Goal: Task Accomplishment & Management: Manage account settings

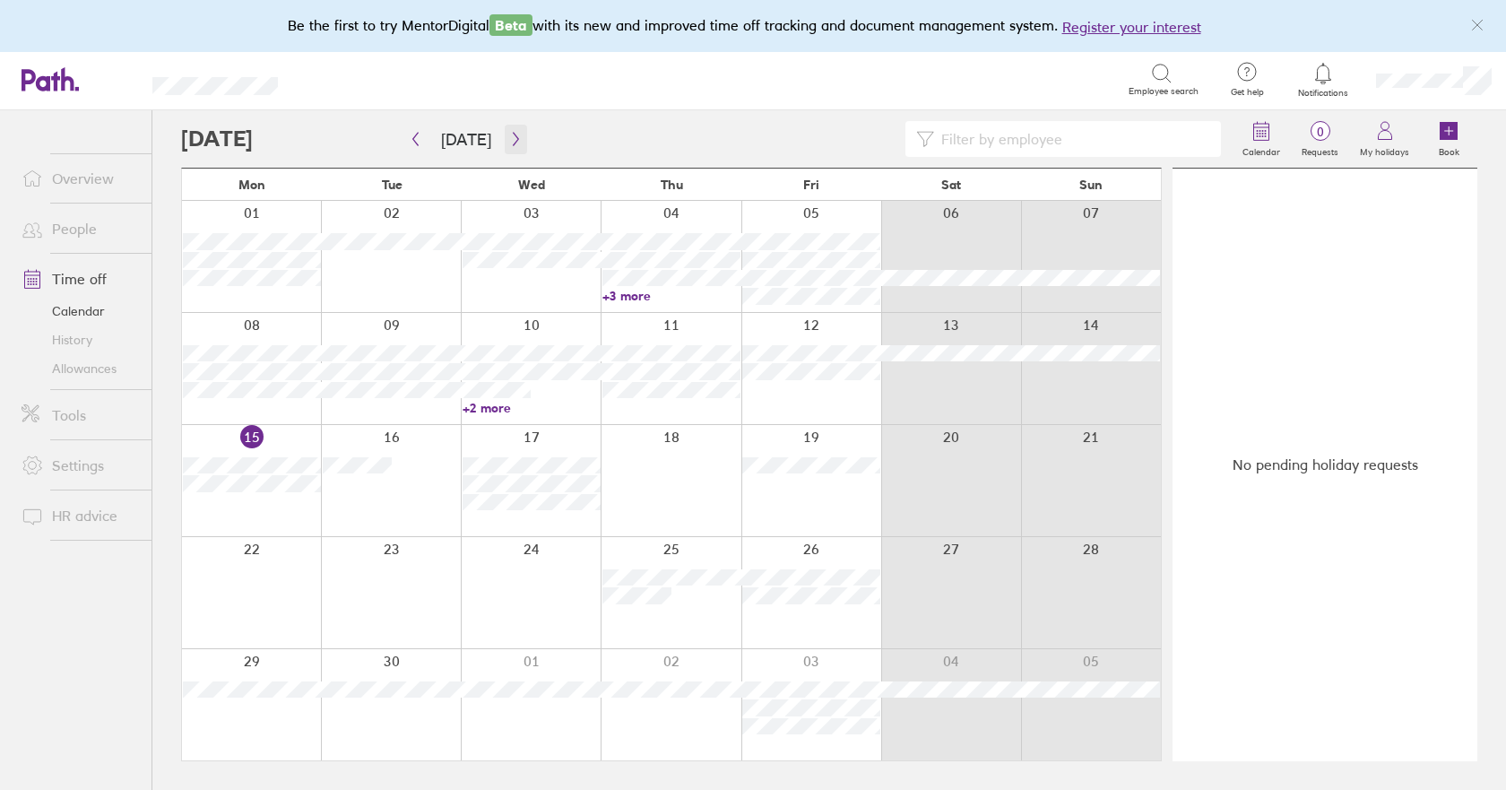
click at [513, 137] on icon "button" at bounding box center [515, 139] width 5 height 13
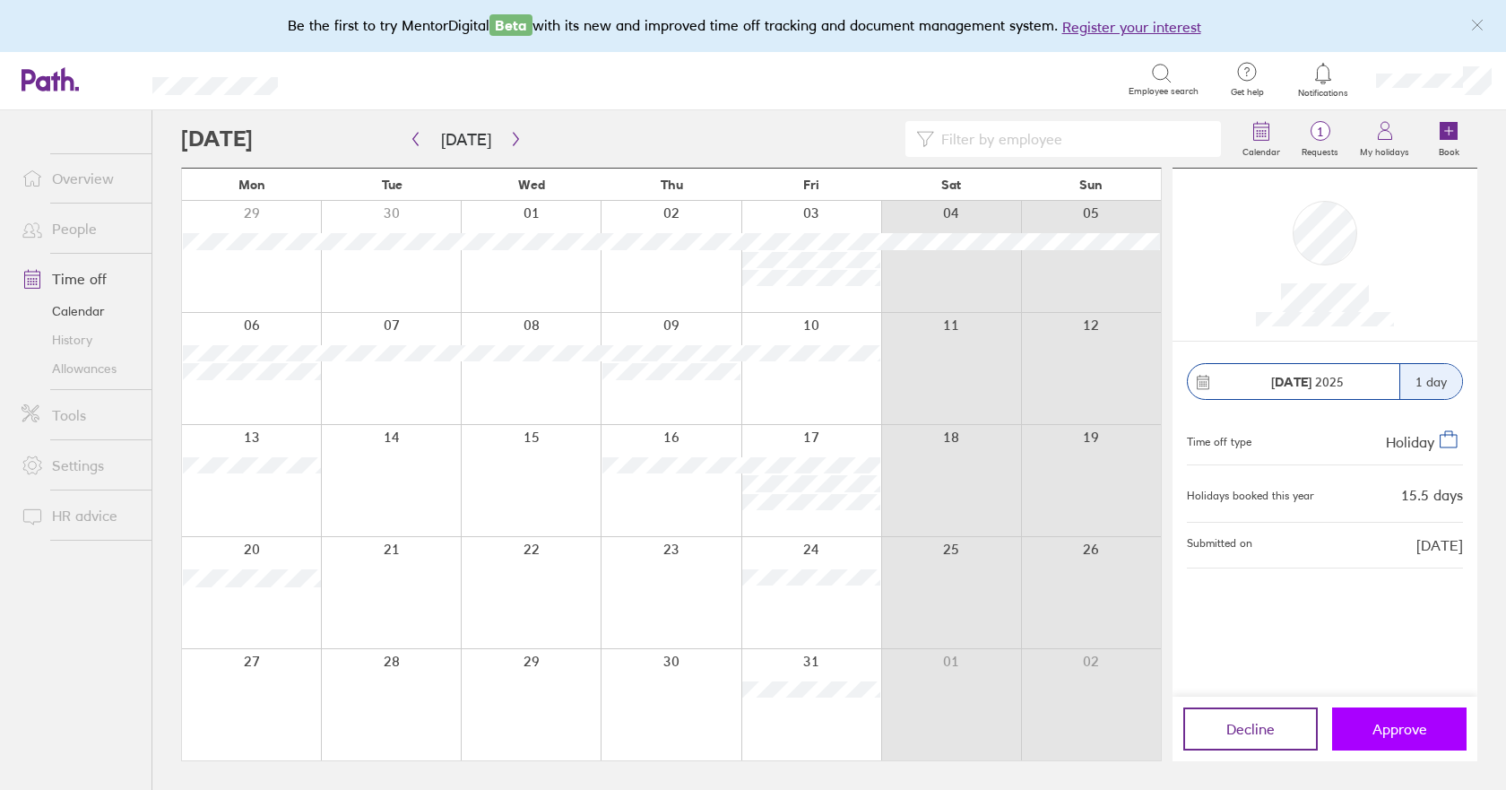
click at [1419, 737] on span "Approve" at bounding box center [1400, 729] width 55 height 16
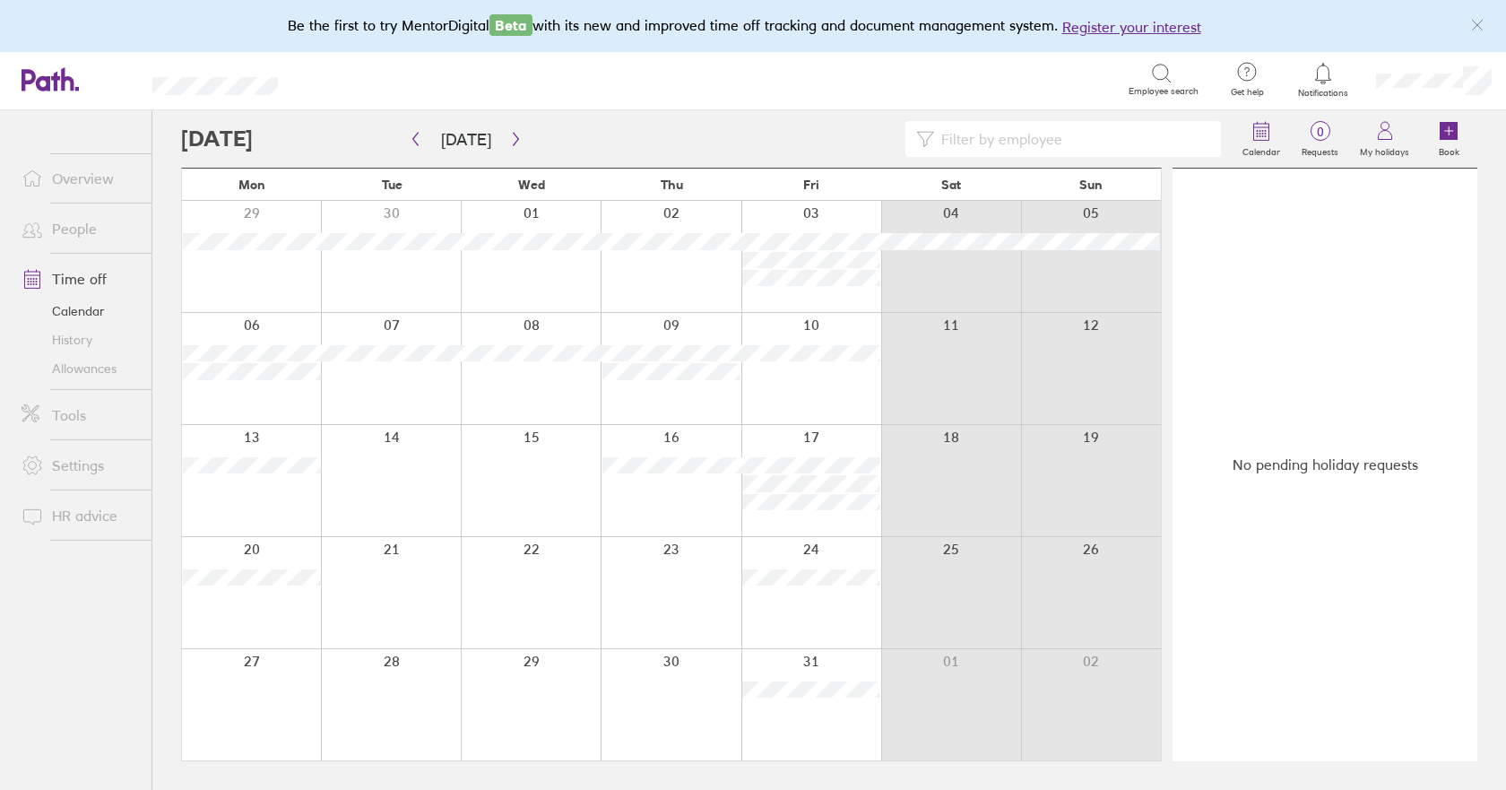
click at [96, 372] on link "Allowances" at bounding box center [79, 368] width 144 height 29
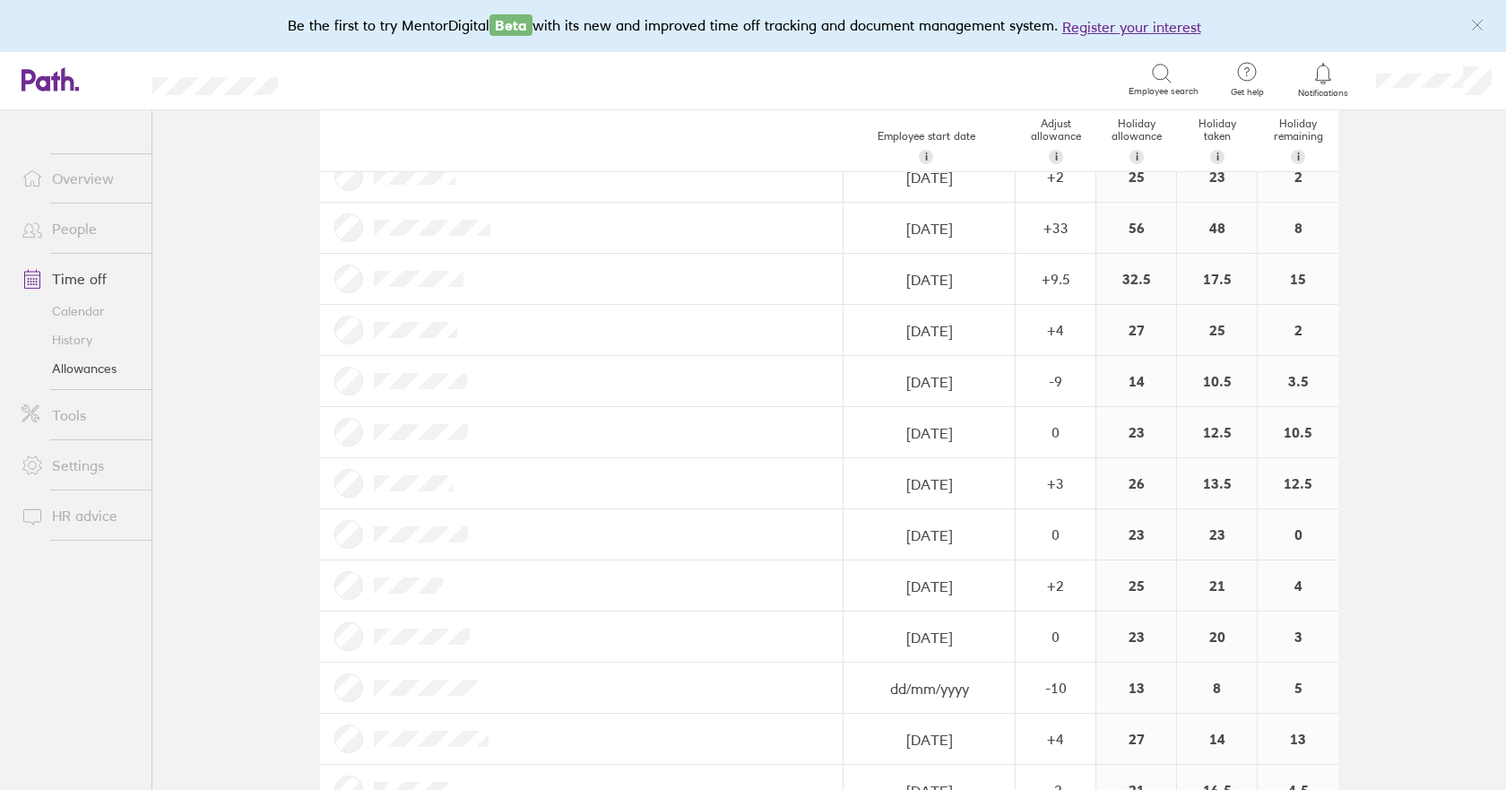
scroll to position [448, 0]
